Goal: Information Seeking & Learning: Find specific fact

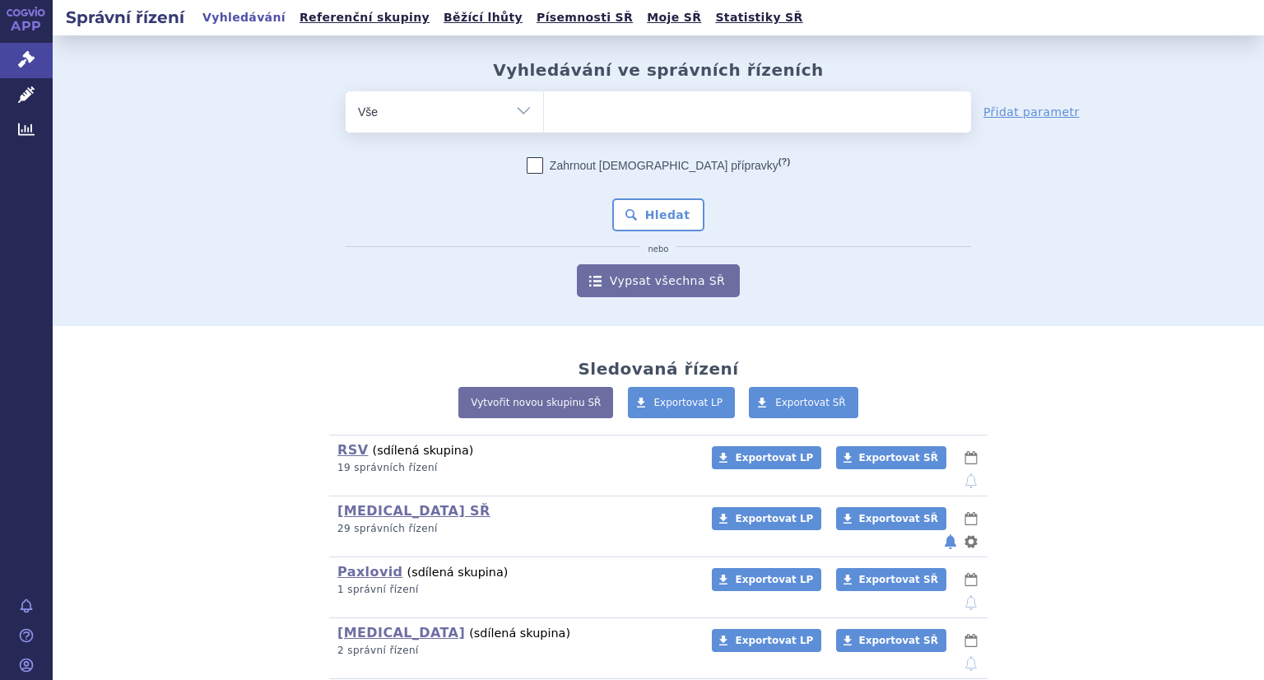
click at [434, 109] on select "Vše Spisová značka Typ SŘ Přípravek/SUKL kód Účastník/Držitel" at bounding box center [444, 109] width 197 height 37
click at [576, 112] on ul at bounding box center [757, 108] width 427 height 35
click at [544, 112] on select at bounding box center [543, 111] width 1 height 41
type input "ke"
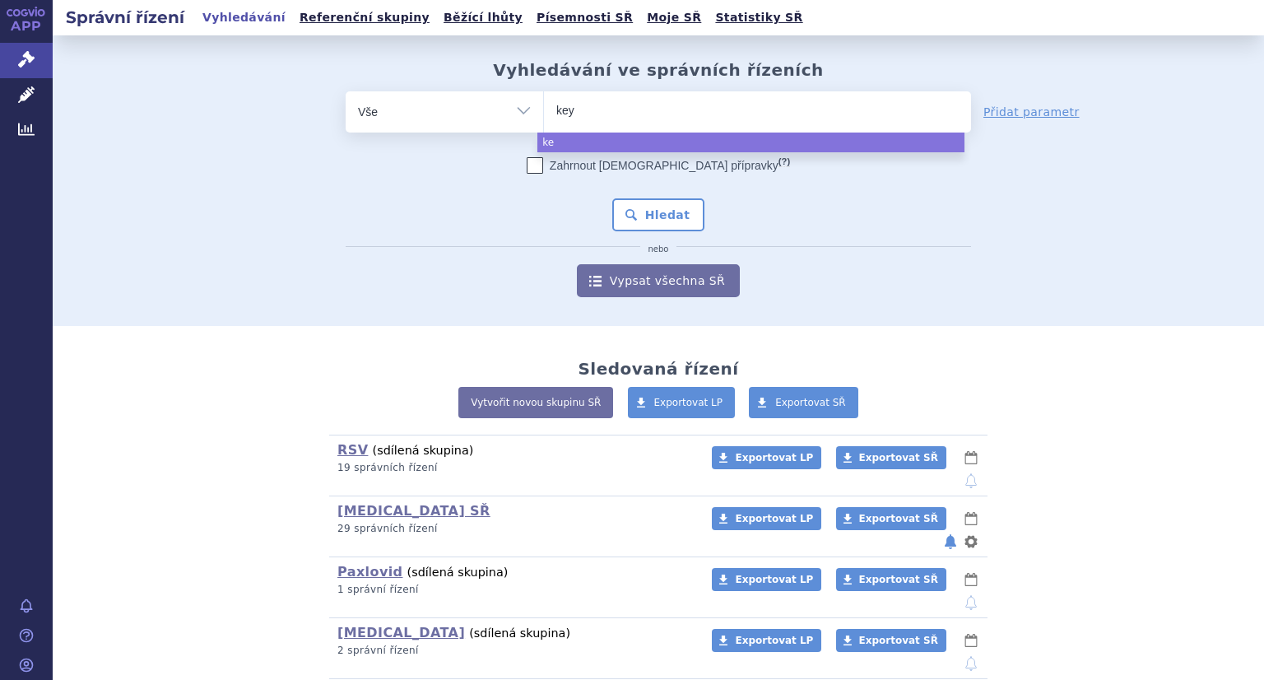
type input "keyt"
type input "keytr"
type input "[MEDICAL_DATA]"
select select "[MEDICAL_DATA]"
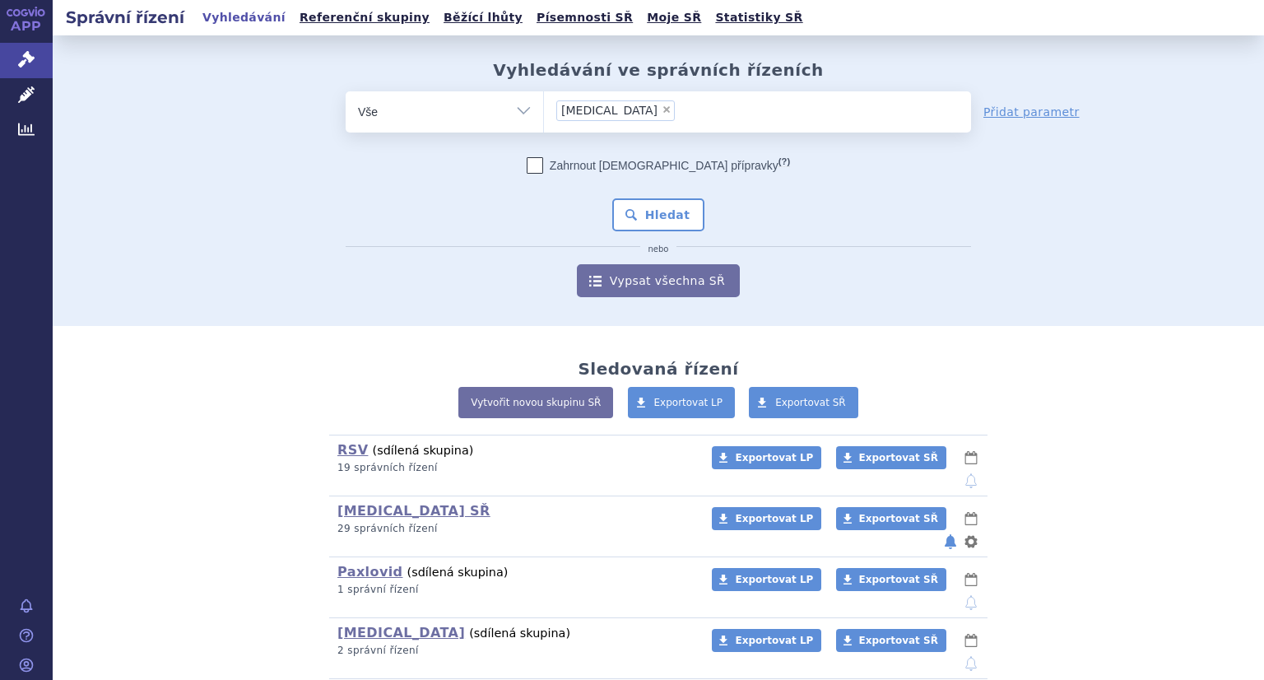
click at [654, 235] on div "Zahrnout bratrské přípravky (?) * Pozor, hledání dle vyhledávacího parametru In…" at bounding box center [658, 227] width 625 height 140
click at [658, 220] on button "Hledat" at bounding box center [658, 214] width 93 height 33
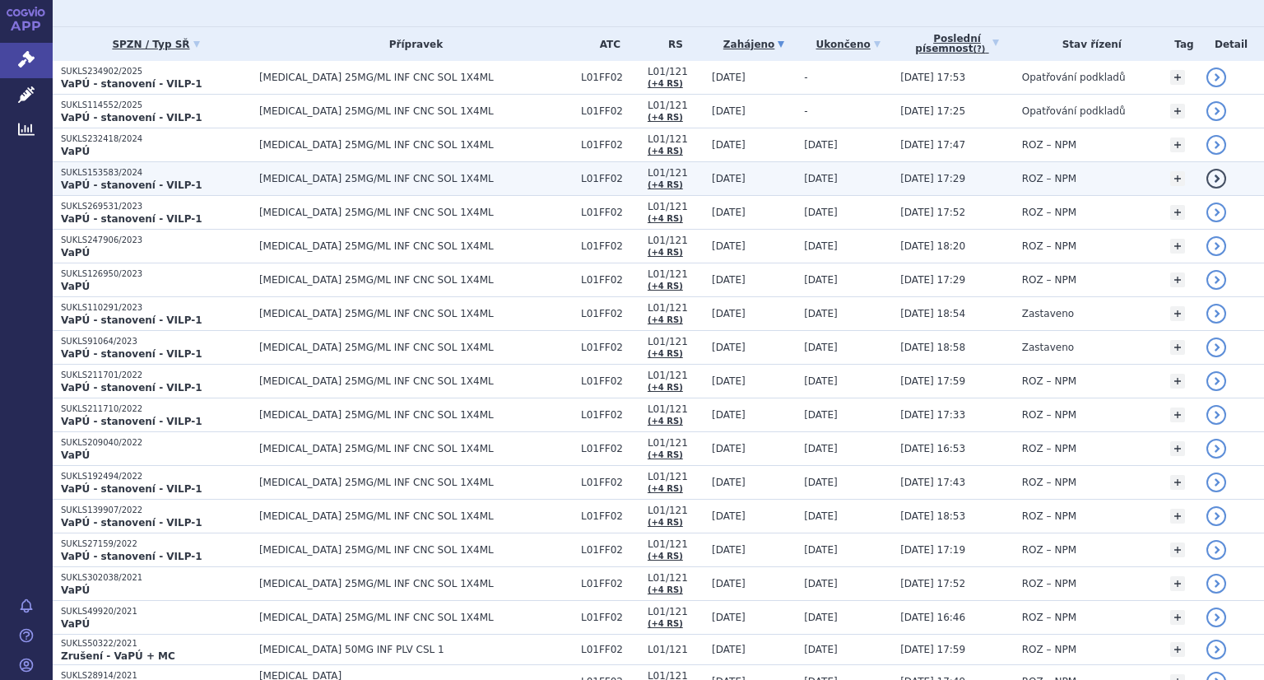
scroll to position [165, 0]
